Goal: Information Seeking & Learning: Learn about a topic

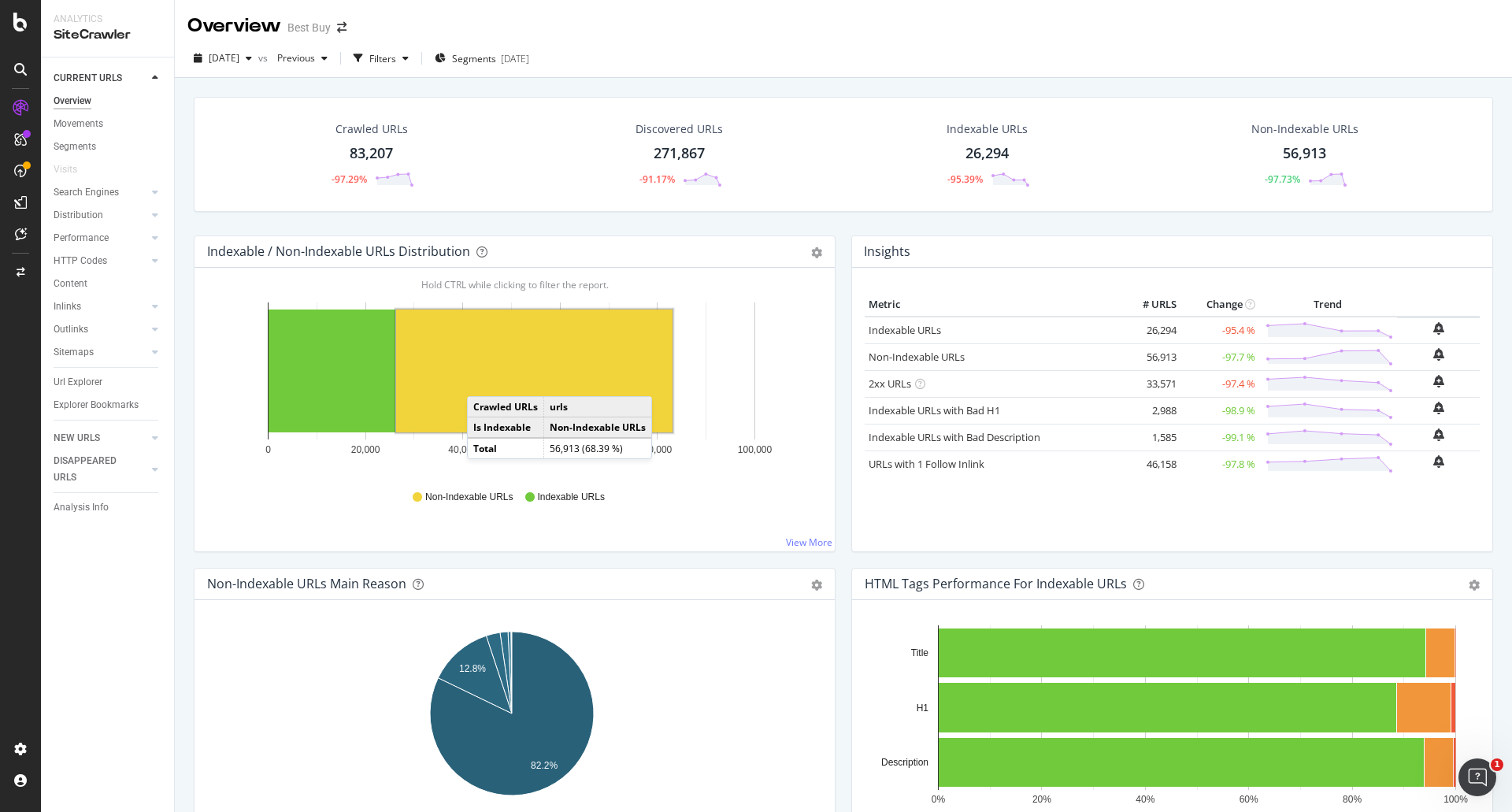
click at [483, 381] on rect "A chart." at bounding box center [534, 371] width 277 height 123
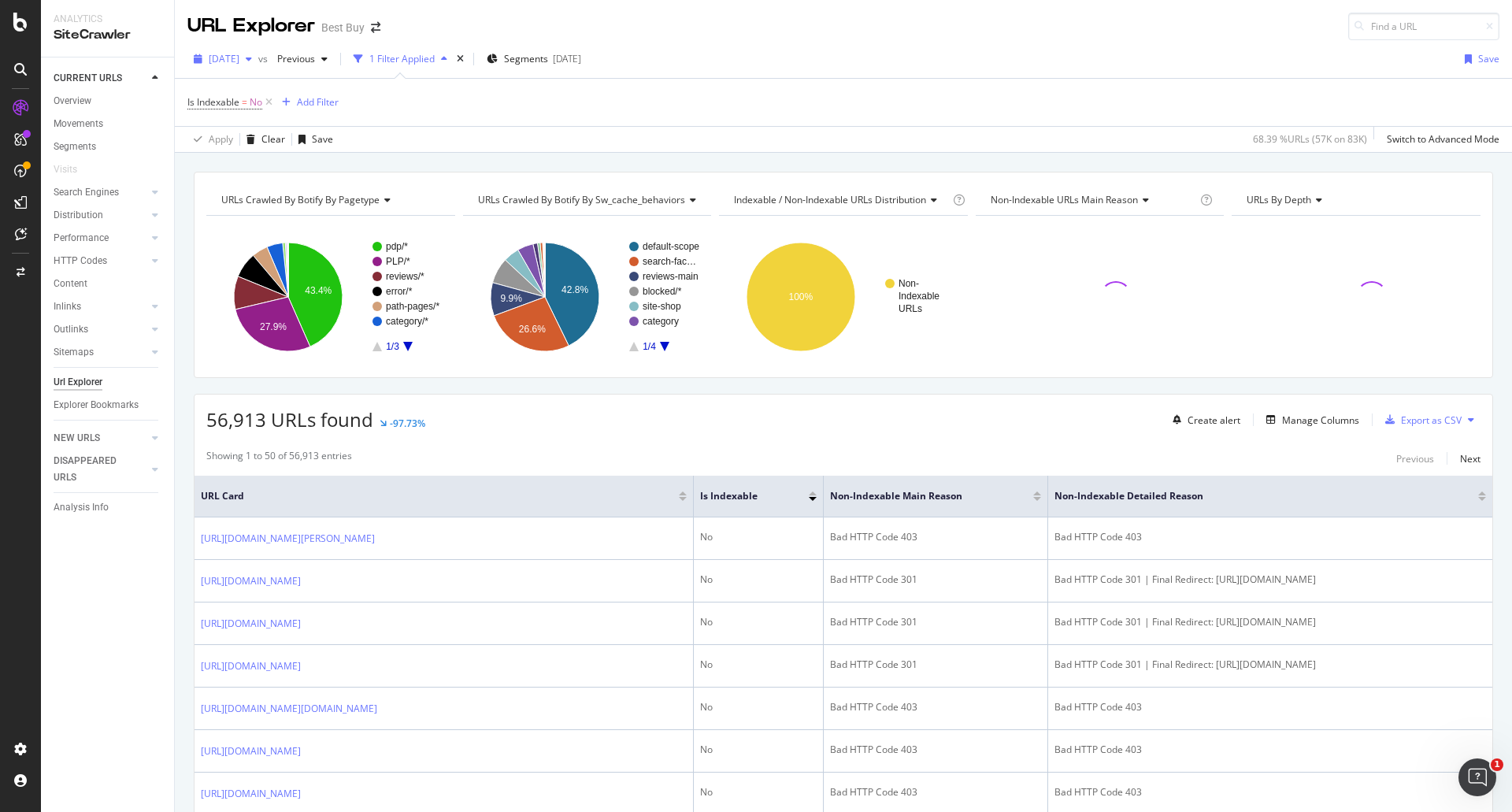
click at [239, 61] on span "[DATE]" at bounding box center [223, 58] width 31 height 14
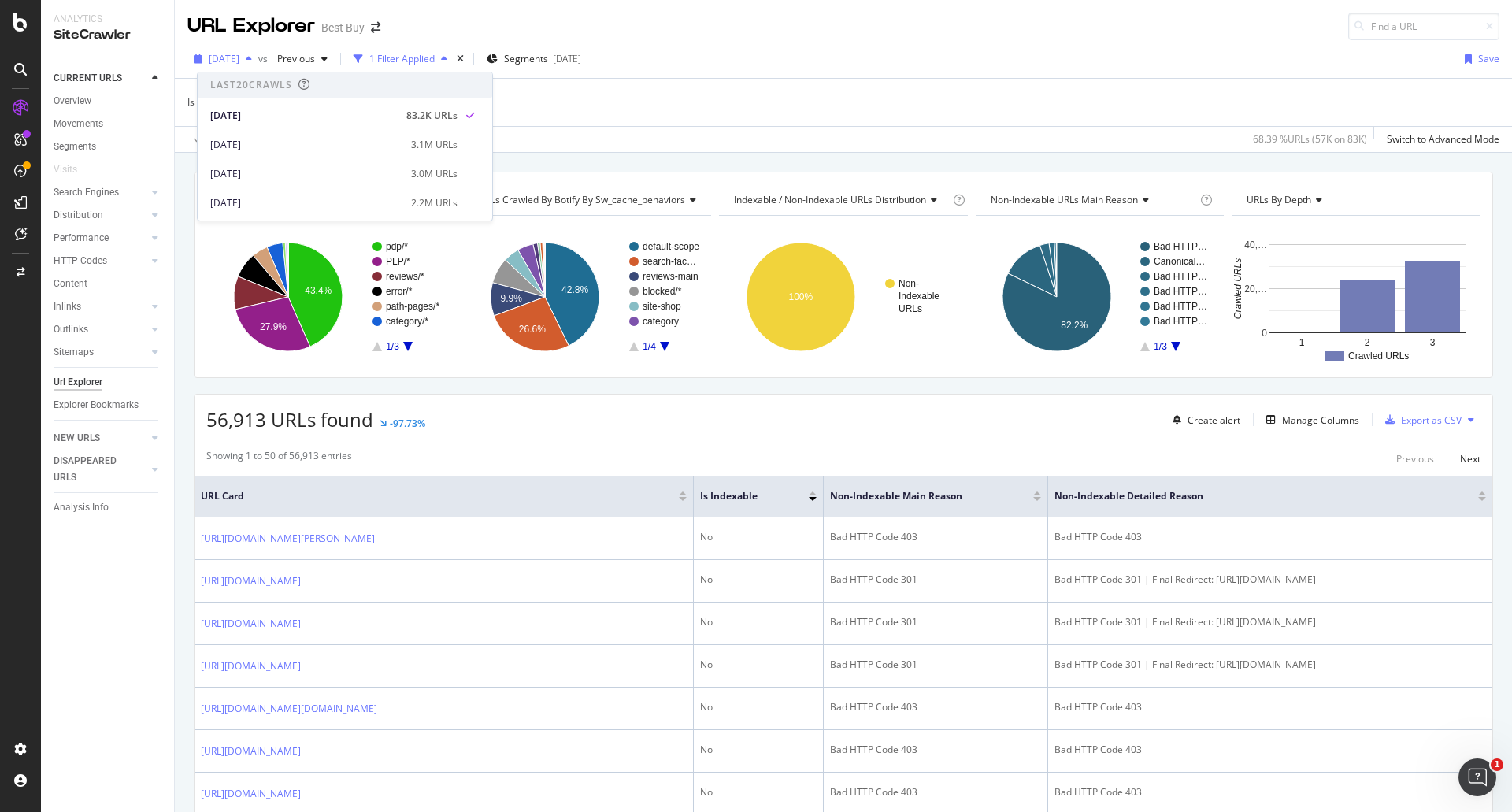
click at [239, 61] on span "[DATE]" at bounding box center [223, 58] width 31 height 14
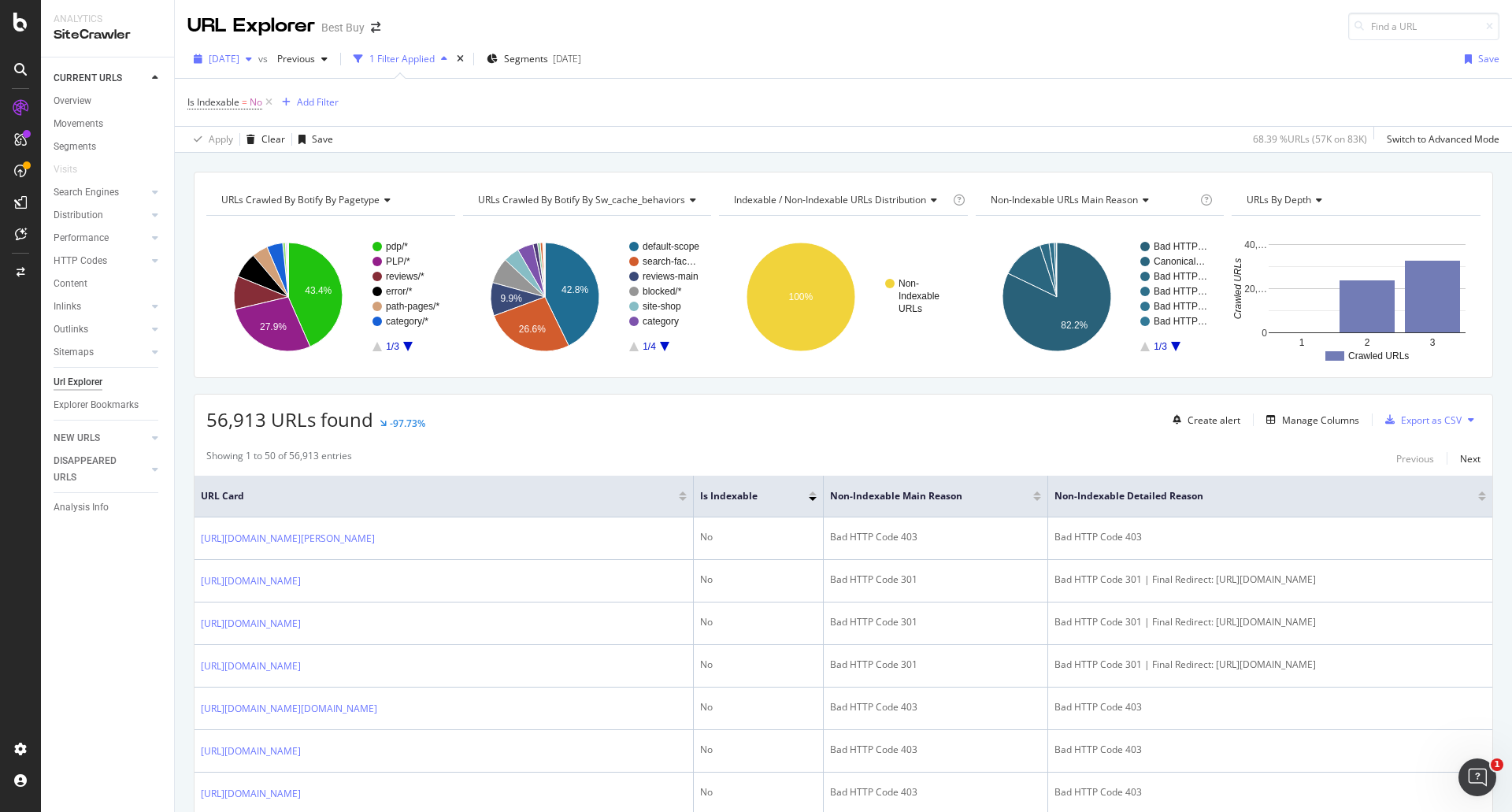
click at [239, 61] on span "[DATE]" at bounding box center [223, 58] width 31 height 14
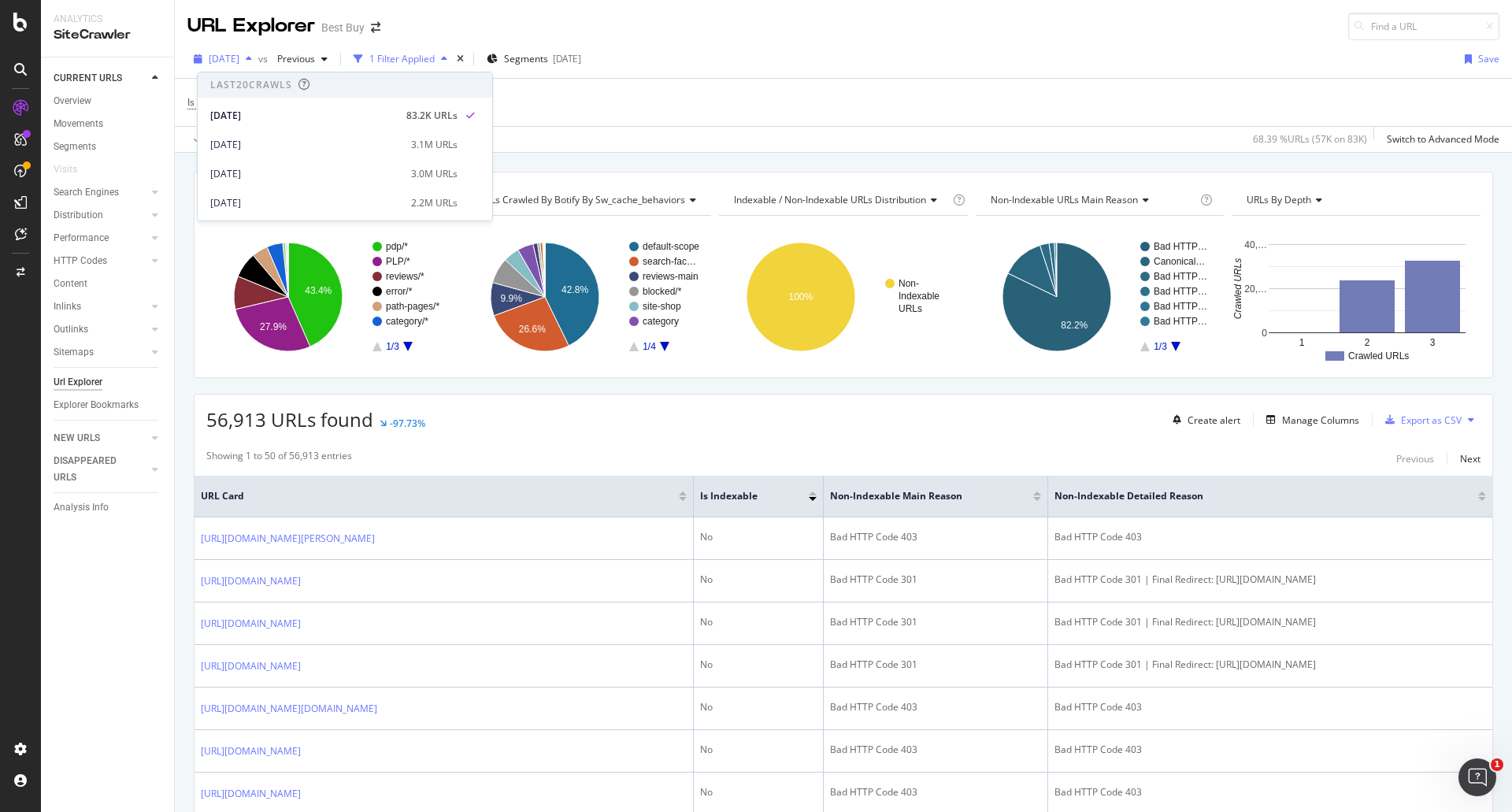
click at [239, 61] on span "[DATE]" at bounding box center [223, 58] width 31 height 14
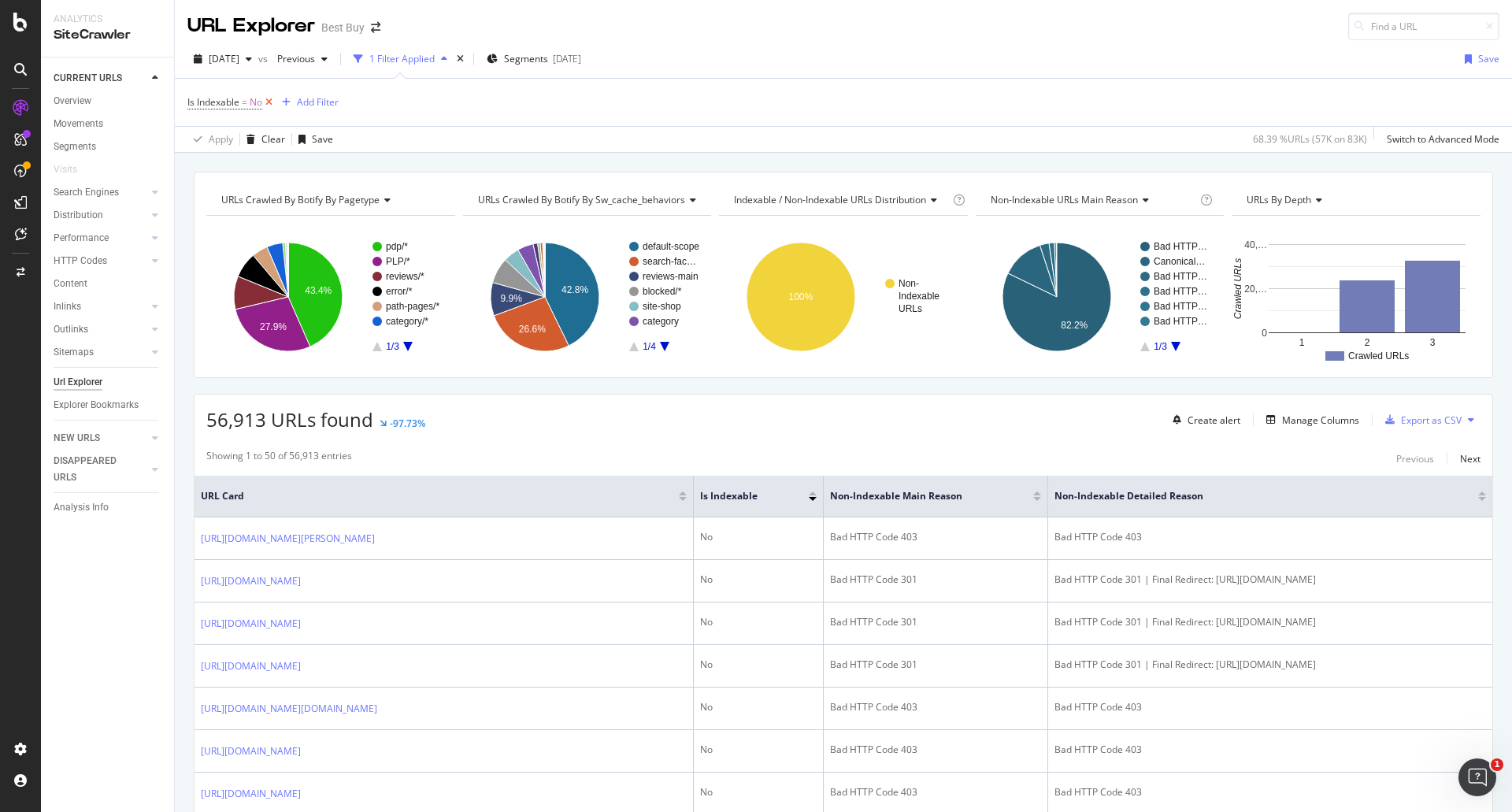
click at [268, 103] on icon at bounding box center [269, 102] width 14 height 16
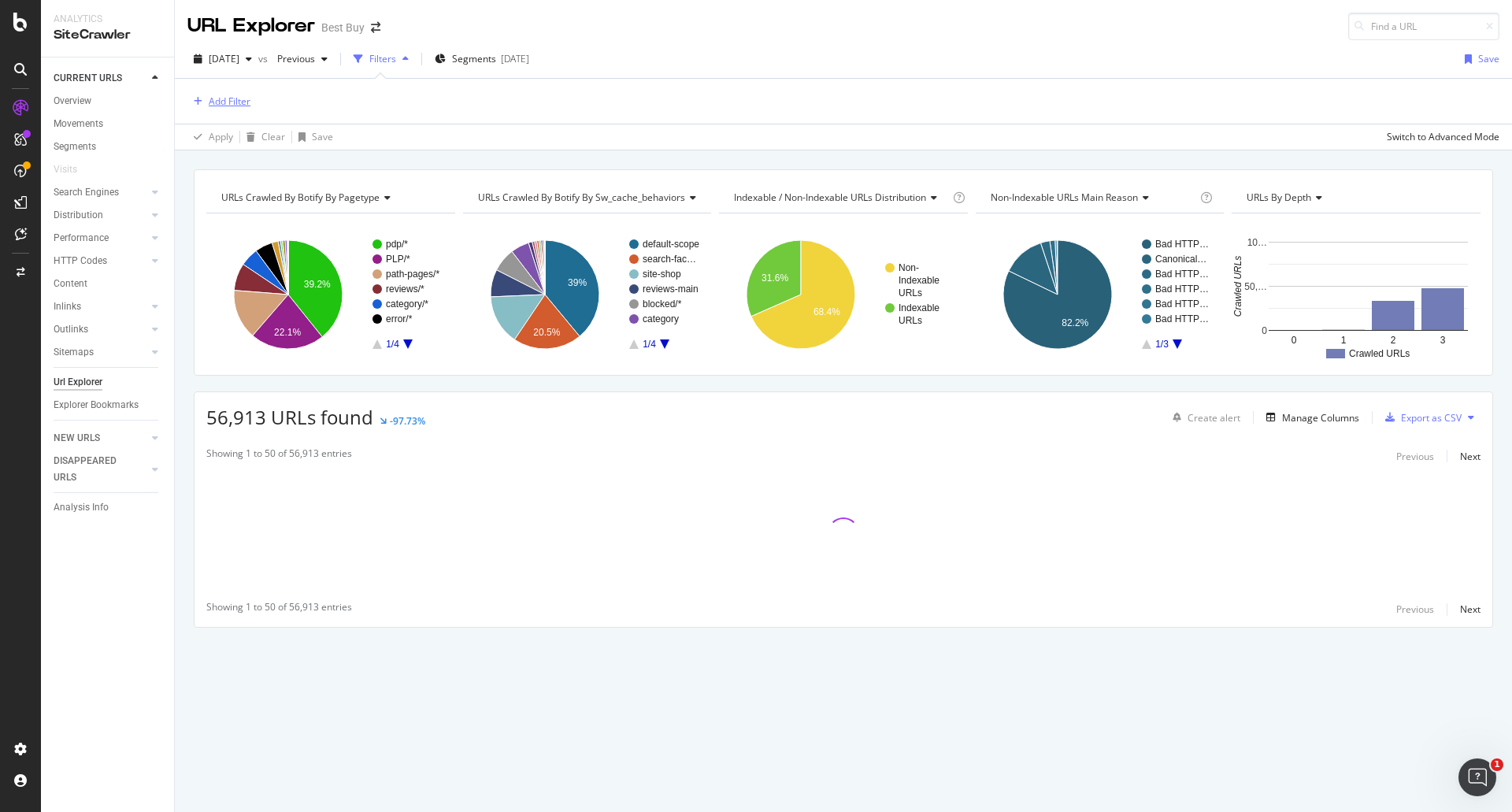
click at [234, 101] on div "Add Filter" at bounding box center [229, 101] width 42 height 14
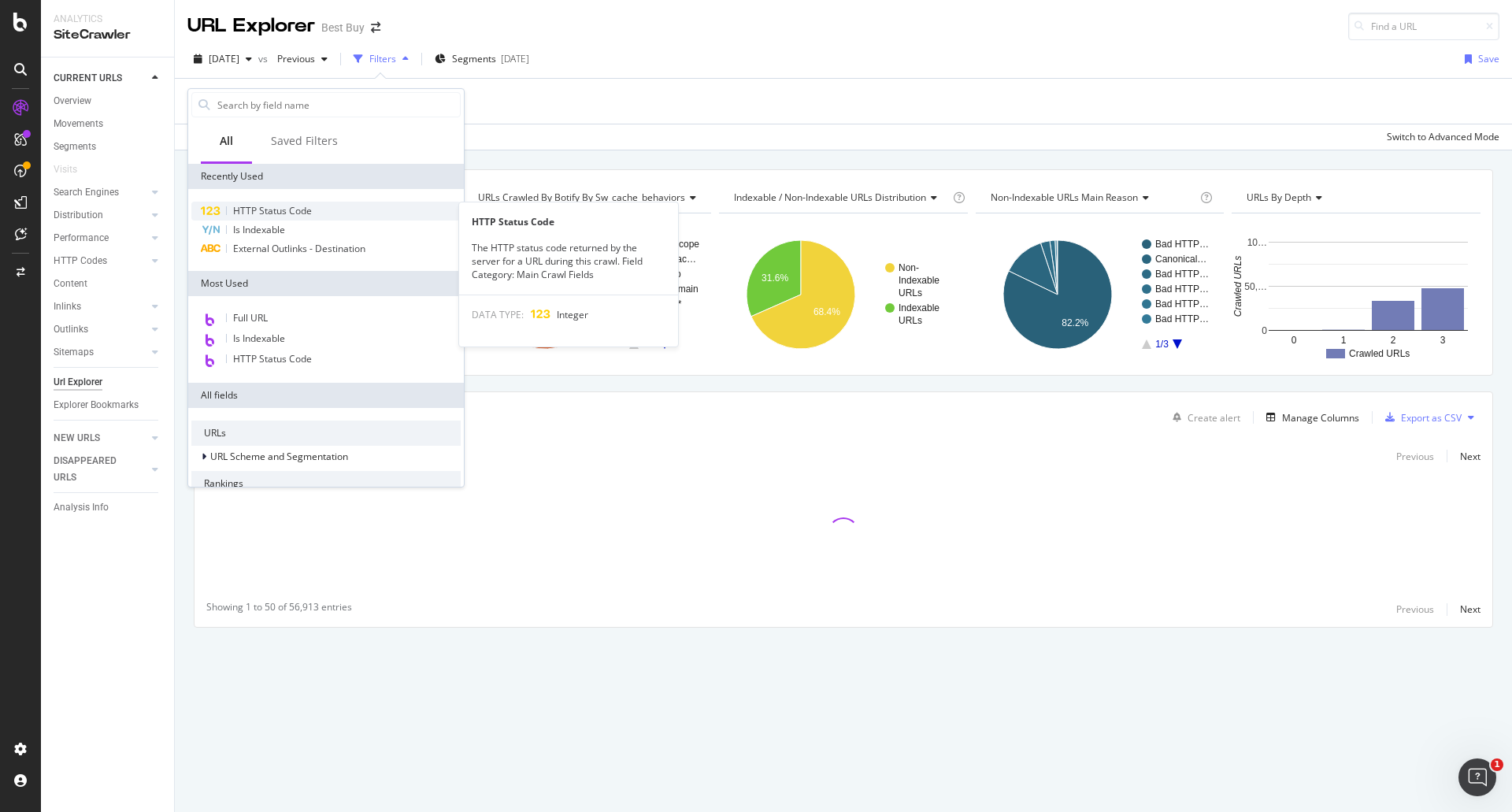
click at [295, 205] on span "HTTP Status Code" at bounding box center [272, 211] width 78 height 14
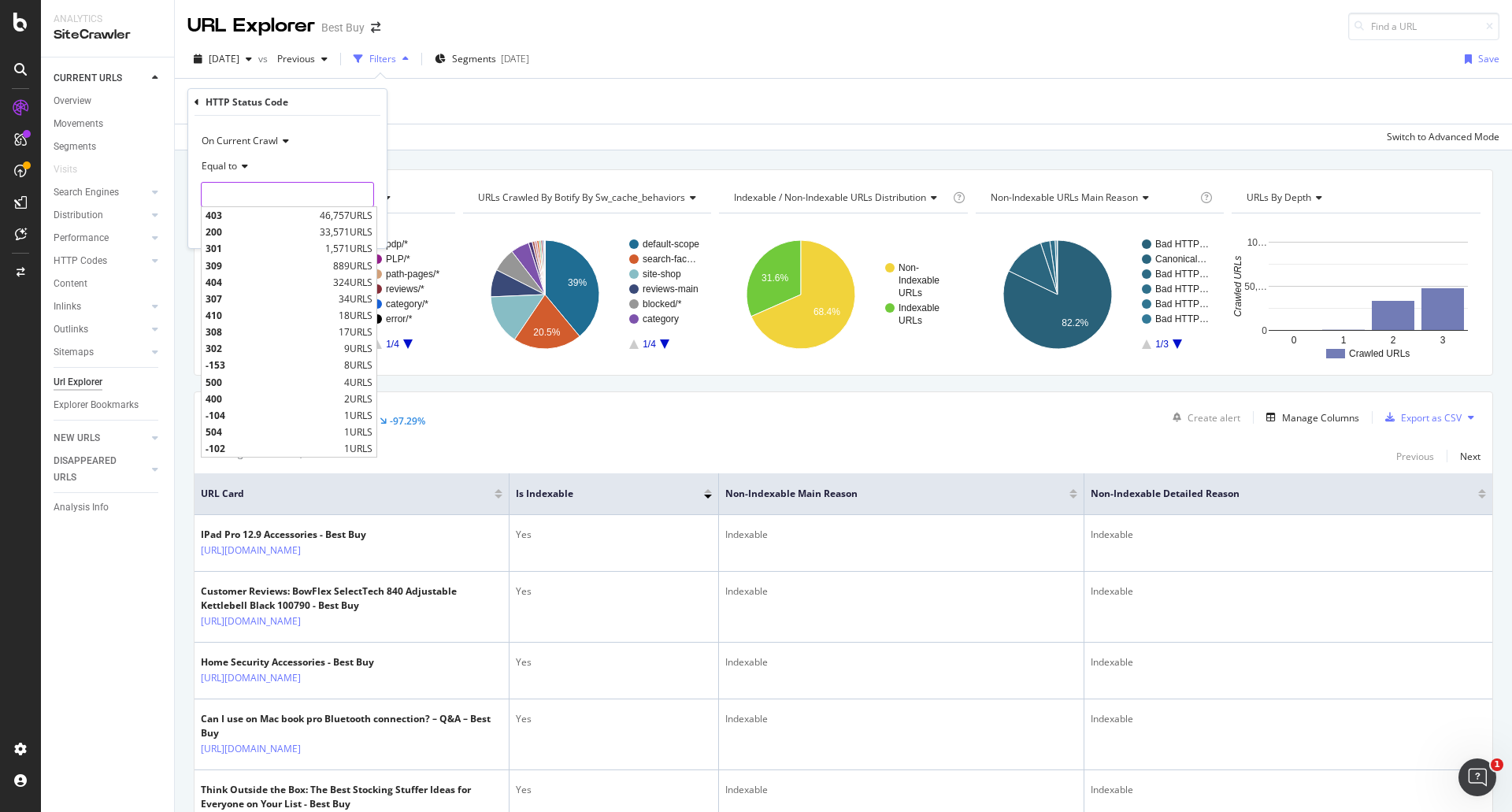
click at [346, 189] on input "number" at bounding box center [288, 193] width 174 height 25
click at [294, 210] on span "403" at bounding box center [260, 215] width 110 height 14
type input "403"
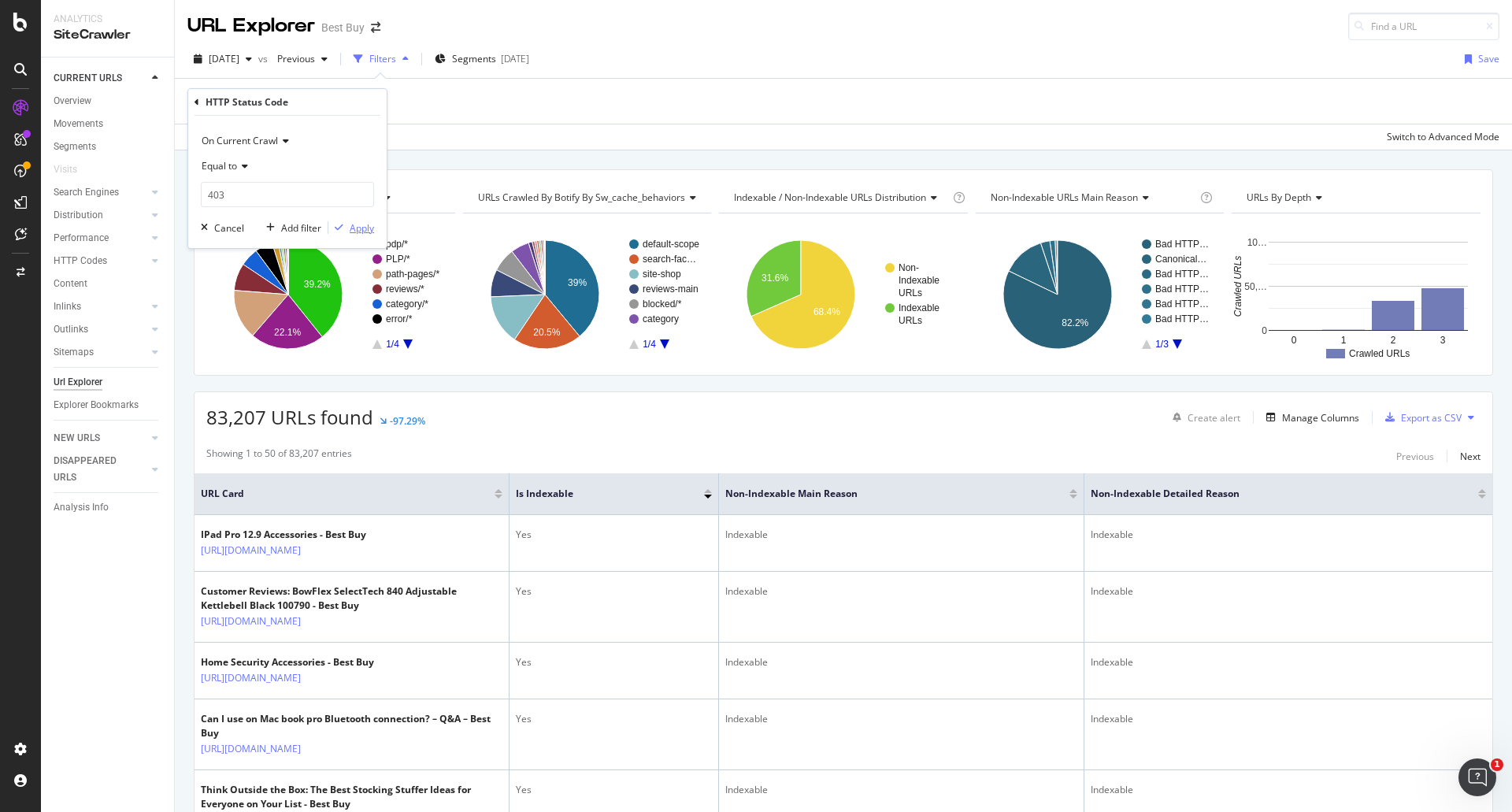
click at [366, 224] on div "Apply" at bounding box center [362, 228] width 25 height 14
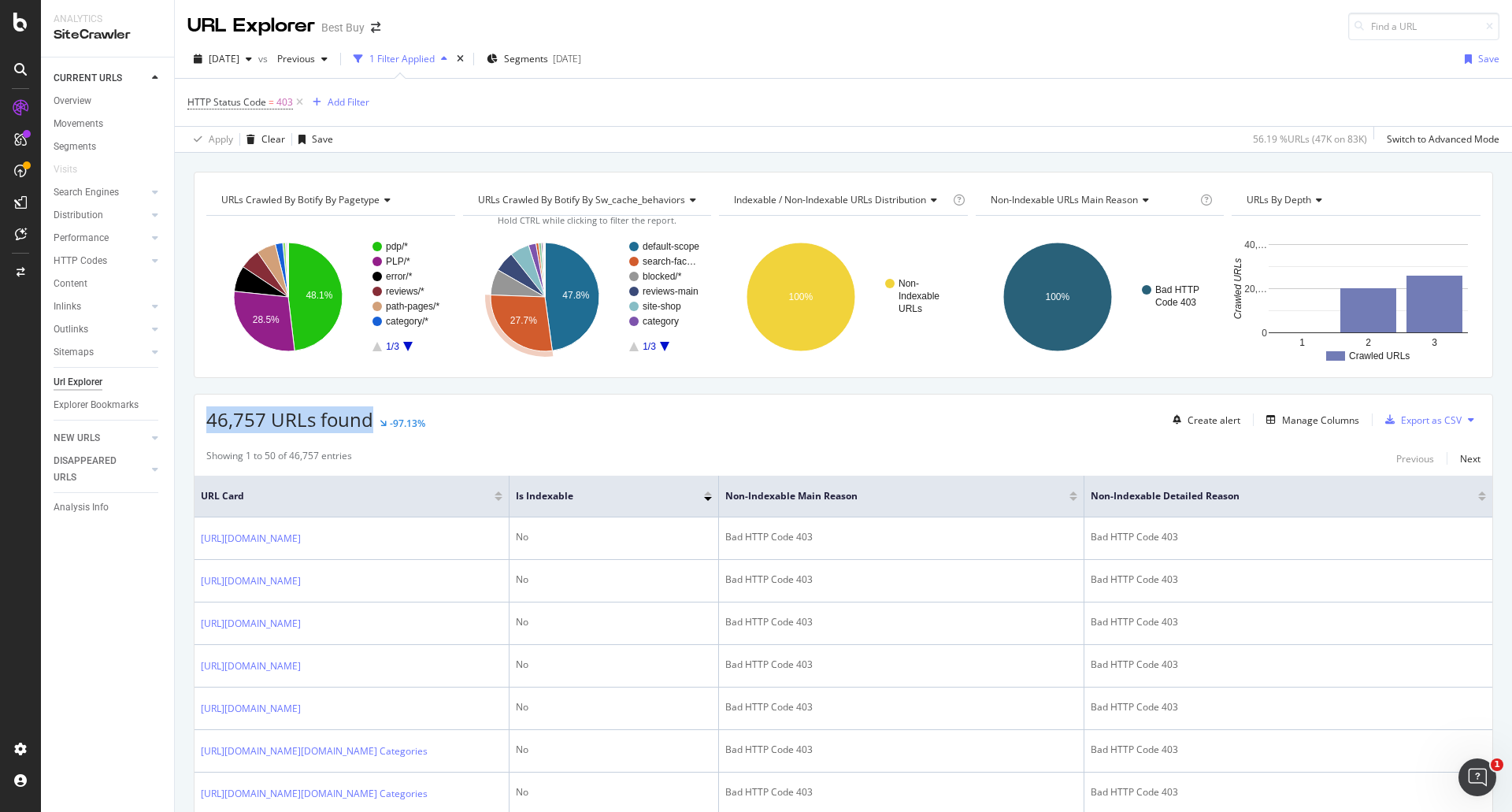
drag, startPoint x: 209, startPoint y: 415, endPoint x: 373, endPoint y: 419, distance: 164.0
click at [373, 419] on div "46,757 URLs found -97.13%" at bounding box center [315, 419] width 219 height 27
click at [357, 422] on span "46,757 URLs found" at bounding box center [290, 419] width 167 height 26
drag, startPoint x: 208, startPoint y: 423, endPoint x: 294, endPoint y: 416, distance: 86.3
click at [294, 416] on span "46,757 URLs found" at bounding box center [290, 419] width 167 height 26
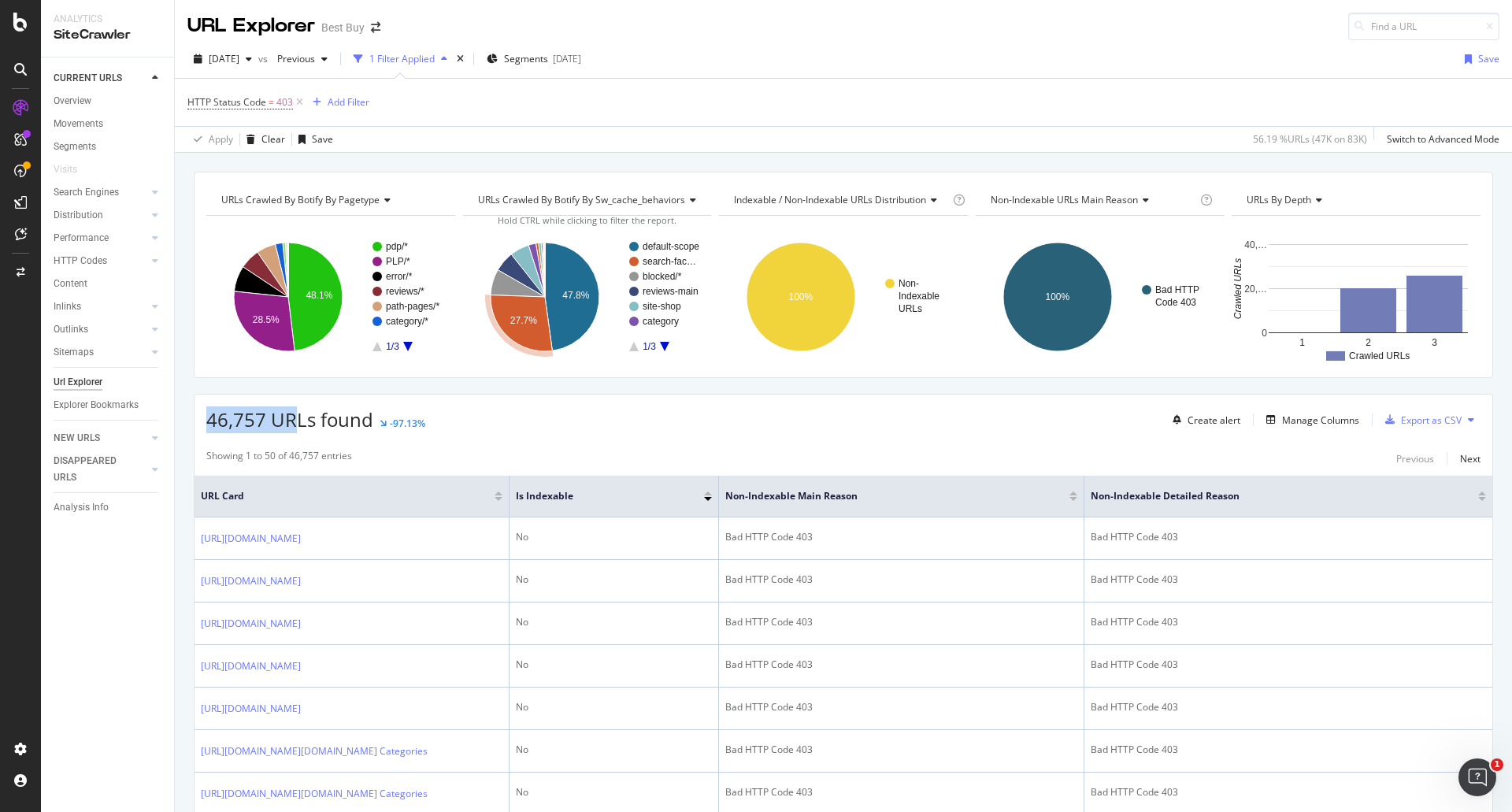
click at [294, 416] on span "46,757 URLs found" at bounding box center [290, 419] width 167 height 26
drag, startPoint x: 208, startPoint y: 421, endPoint x: 314, endPoint y: 423, distance: 106.0
click at [314, 423] on span "46,757 URLs found" at bounding box center [290, 419] width 167 height 26
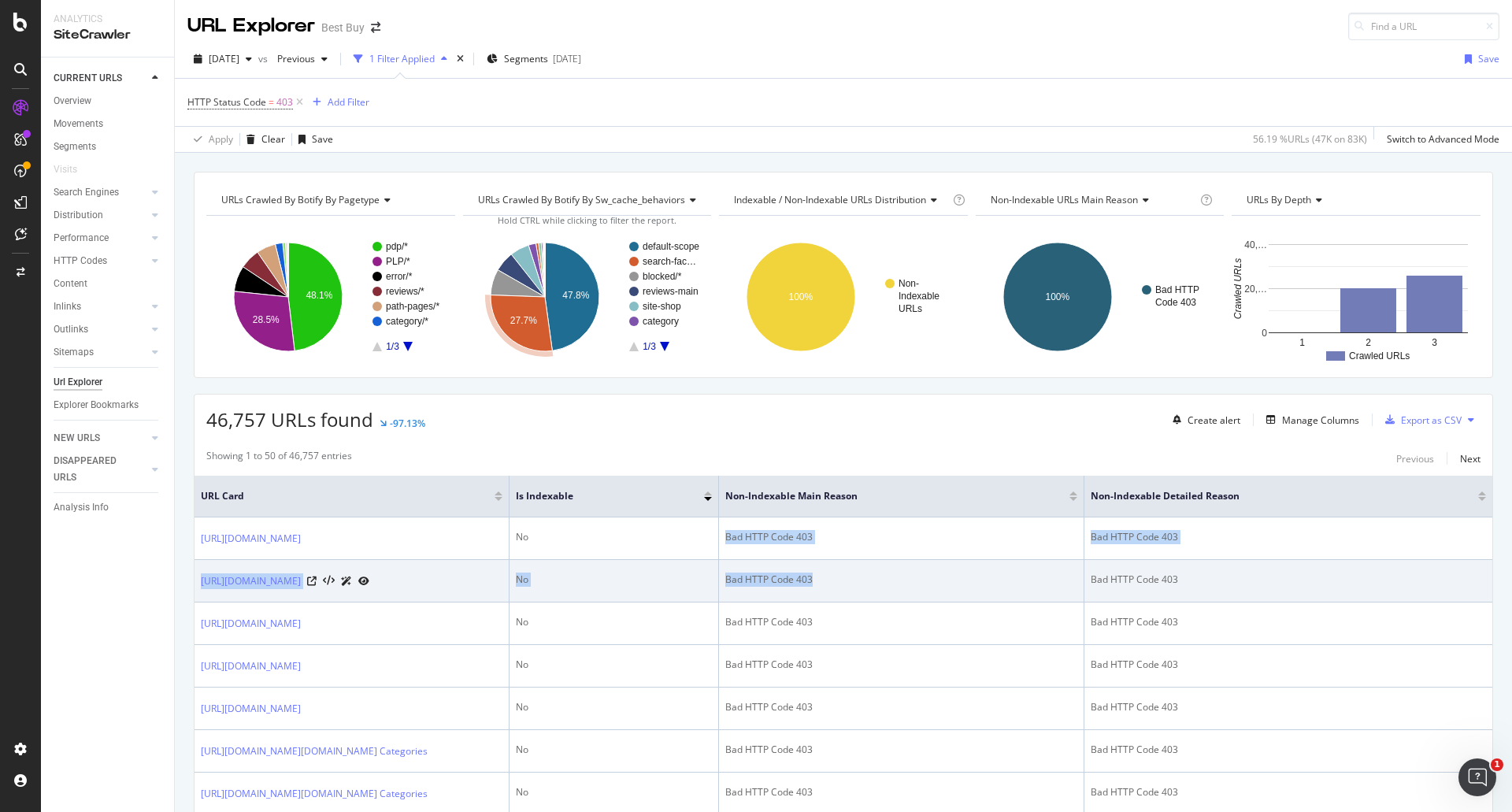
drag, startPoint x: 728, startPoint y: 535, endPoint x: 821, endPoint y: 638, distance: 138.8
click at [804, 587] on div "Bad HTTP Code 403" at bounding box center [901, 579] width 352 height 14
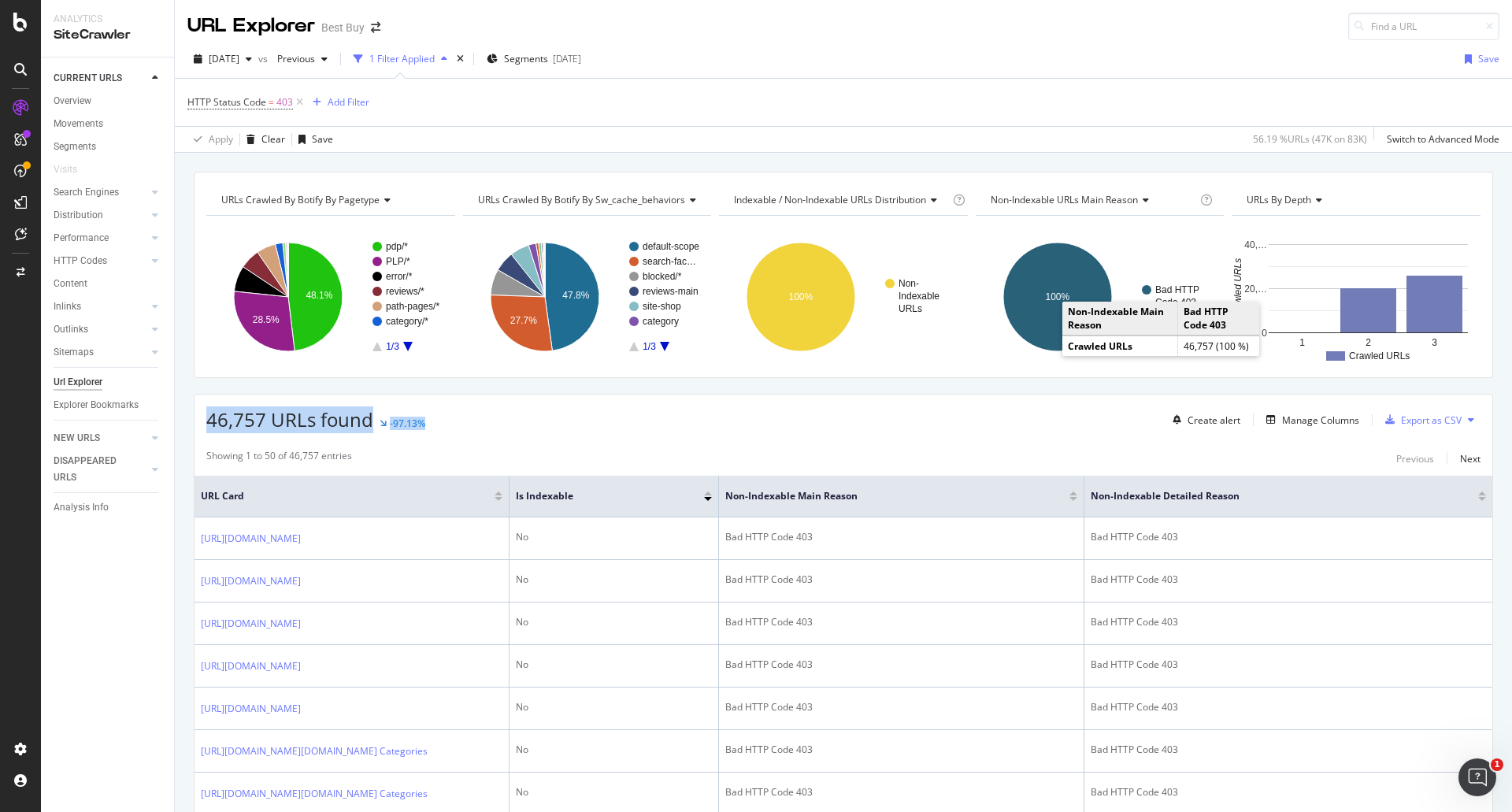
drag, startPoint x: 484, startPoint y: 430, endPoint x: 205, endPoint y: 414, distance: 279.5
click at [205, 414] on div "46,757 URLs found -97.13% Create alert Manage Columns Export as CSV" at bounding box center [843, 413] width 1298 height 39
click at [217, 422] on span "46,757 URLs found" at bounding box center [290, 419] width 167 height 26
drag, startPoint x: 208, startPoint y: 419, endPoint x: 310, endPoint y: 421, distance: 102.0
click at [310, 421] on span "46,757 URLs found" at bounding box center [290, 419] width 167 height 26
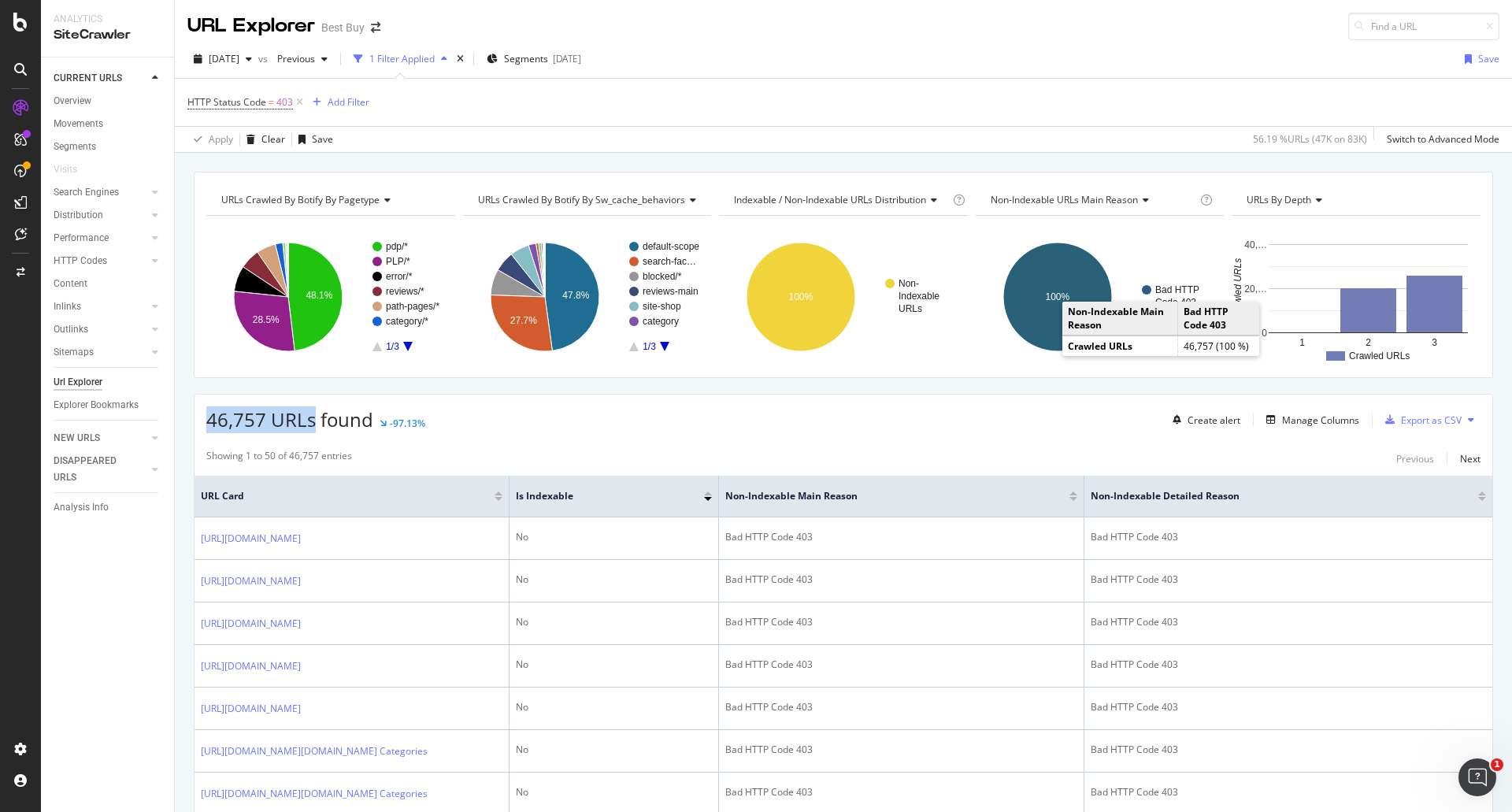
click at [310, 422] on span "46,757 URLs found" at bounding box center [290, 419] width 167 height 26
click at [1043, 168] on div "URLs Crawled By Botify By pagetype Chart (by Value) Table Expand Export as CSV …" at bounding box center [843, 172] width 1338 height 38
click at [1041, 164] on div "URLs Crawled By Botify By pagetype Chart (by Value) Table Expand Export as CSV …" at bounding box center [843, 172] width 1338 height 38
click at [1036, 159] on div "URLs Crawled By Botify By pagetype Chart (by Value) Table Expand Export as CSV …" at bounding box center [843, 172] width 1338 height 38
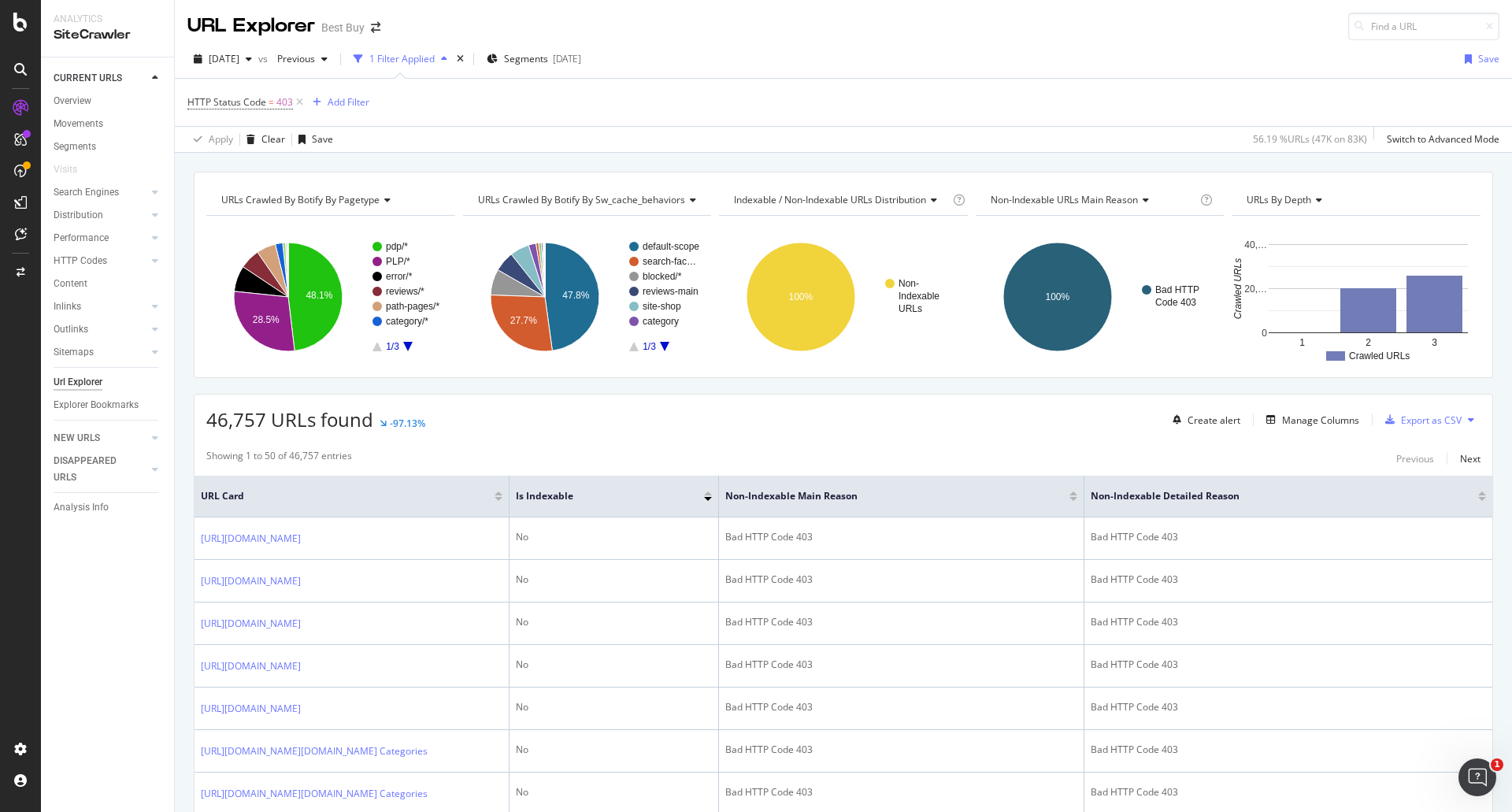
click at [1025, 205] on span "Non-Indexable URLs Main Reason" at bounding box center [1064, 200] width 148 height 14
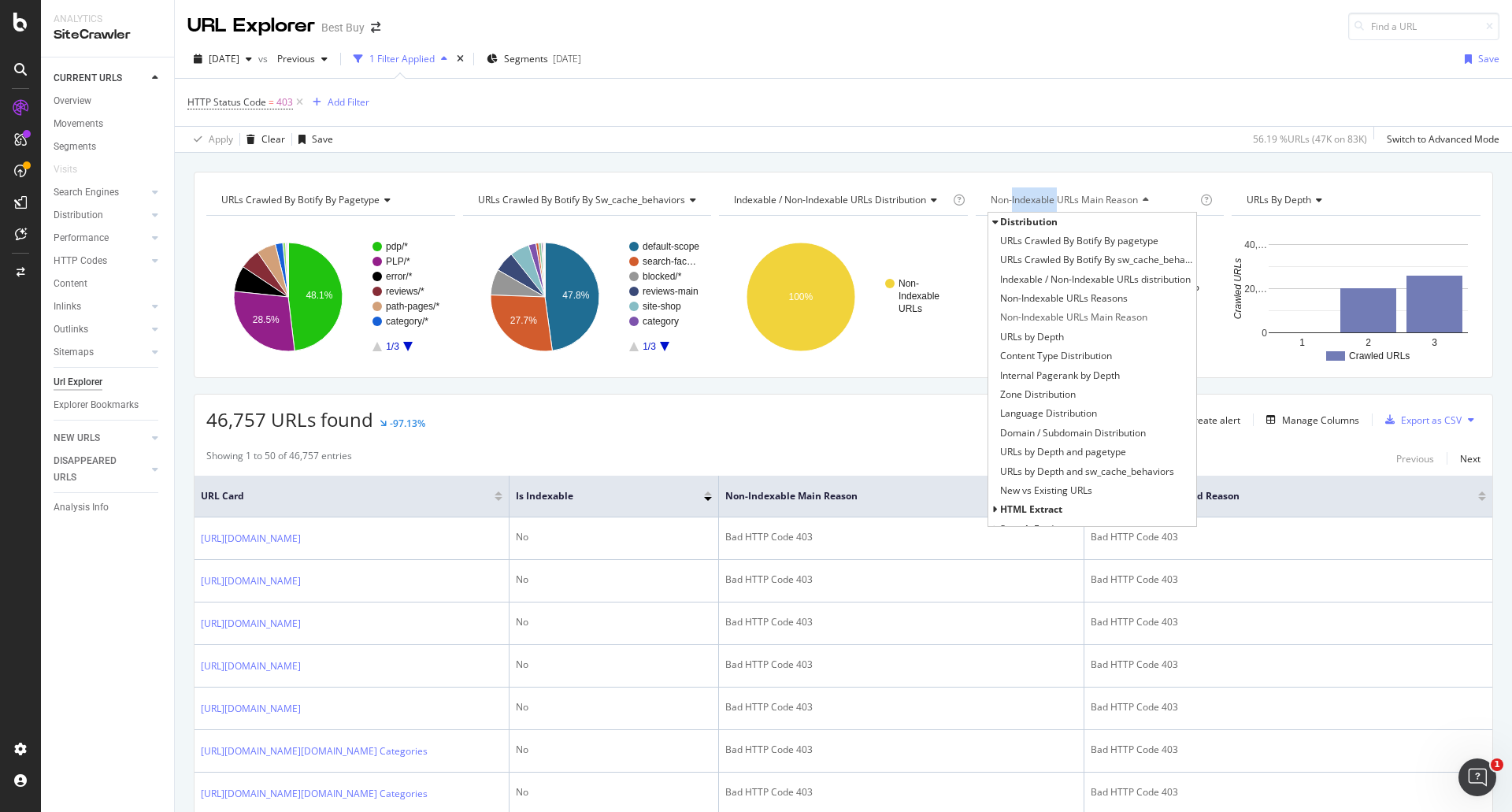
click at [1025, 205] on span "Non-Indexable URLs Main Reason" at bounding box center [1064, 200] width 148 height 14
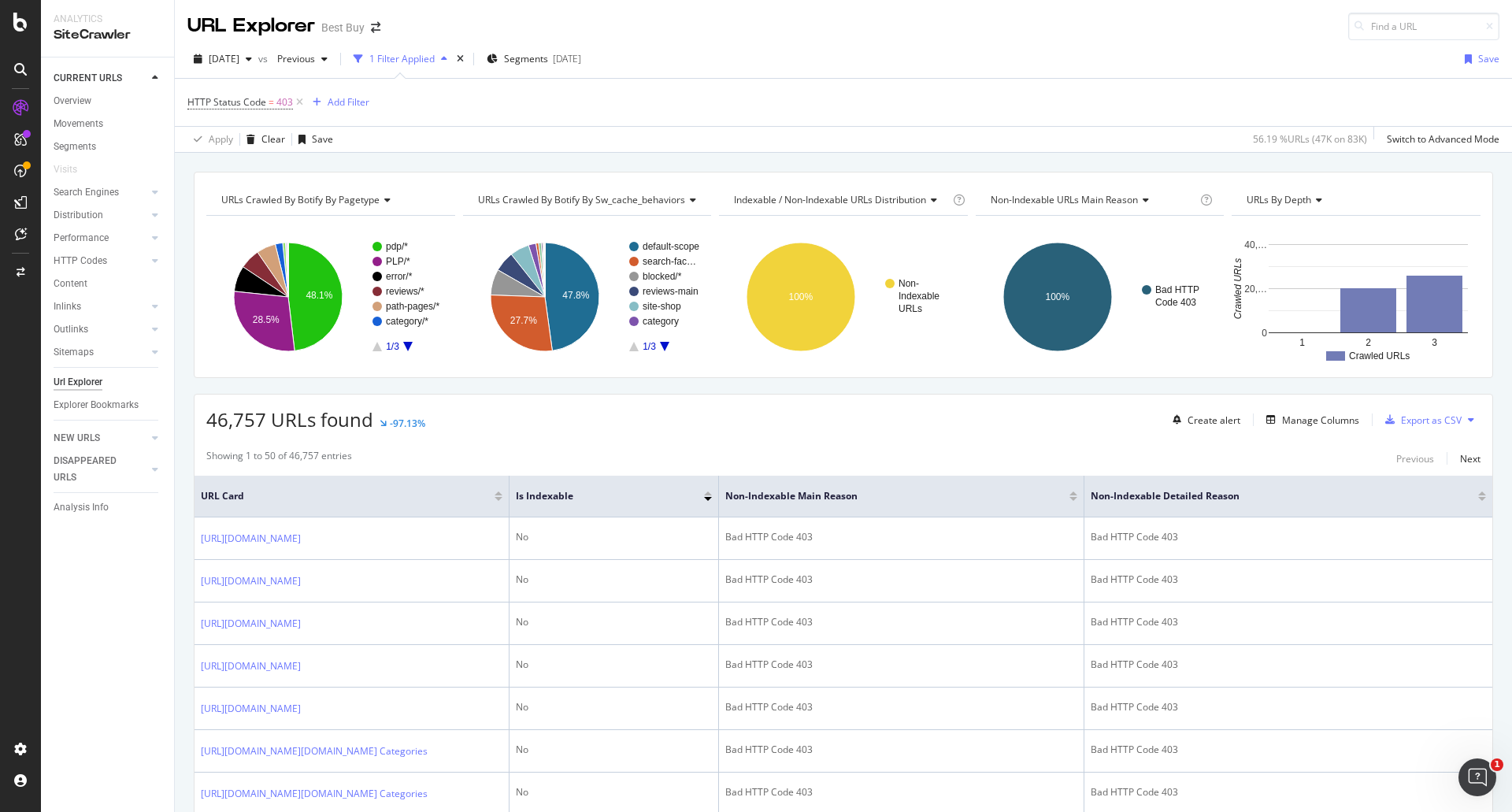
click at [981, 171] on div "URLs Crawled By Botify By pagetype Chart (by Value) Table Expand Export as CSV …" at bounding box center [843, 172] width 1338 height 38
drag, startPoint x: 386, startPoint y: 222, endPoint x: 430, endPoint y: 327, distance: 113.8
click at [430, 327] on div "pdp/* PLP/* error/* reviews/* path-pages/* category/* 1/3 48.1% 28.5% pagetype …" at bounding box center [330, 290] width 249 height 150
click at [520, 159] on div "URLs Crawled By Botify By pagetype Chart (by Value) Table Expand Export as CSV …" at bounding box center [843, 172] width 1338 height 38
